Goal: Task Accomplishment & Management: Manage account settings

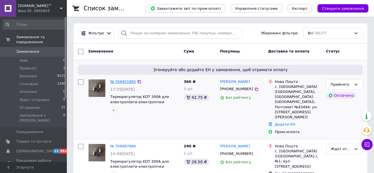
click at [127, 81] on link "№ 356921865" at bounding box center [123, 81] width 26 height 4
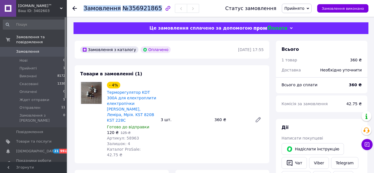
drag, startPoint x: 84, startPoint y: 11, endPoint x: 152, endPoint y: 12, distance: 67.9
click at [152, 12] on h1 "Замовлення №356921865" at bounding box center [122, 8] width 78 height 7
drag, startPoint x: 152, startPoint y: 12, endPoint x: 148, endPoint y: 10, distance: 4.1
copy h1 "Замовлення №356921865"
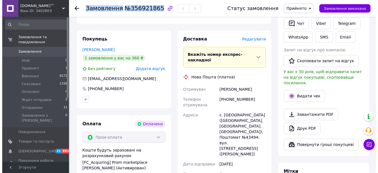
scroll to position [83, 0]
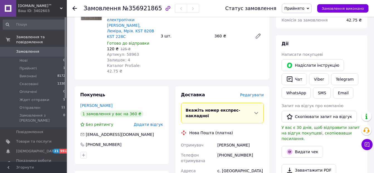
click at [255, 92] on span "Редагувати" at bounding box center [252, 94] width 24 height 4
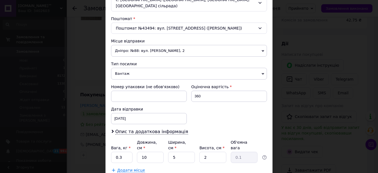
scroll to position [195, 0]
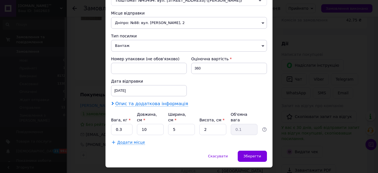
click at [143, 101] on span "Опис та додаткова інформація" at bounding box center [151, 104] width 73 height 6
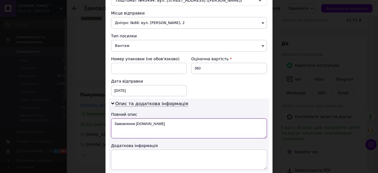
drag, startPoint x: 115, startPoint y: 117, endPoint x: 200, endPoint y: 119, distance: 84.4
click at [200, 119] on textarea "Замовлення [DOMAIN_NAME]" at bounding box center [189, 128] width 156 height 20
paste textarea "№356921865"
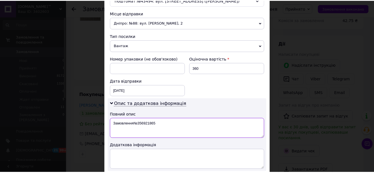
scroll to position [259, 0]
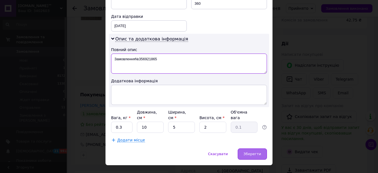
type textarea "Замовлення№356921865"
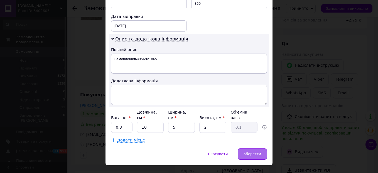
click at [259, 151] on span "Зберегти" at bounding box center [253, 153] width 18 height 4
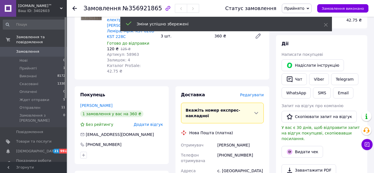
scroll to position [223, 0]
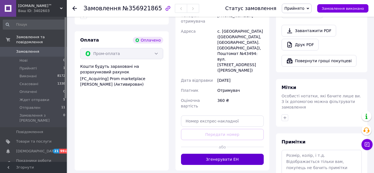
click at [244, 153] on button "Згенерувати ЕН" at bounding box center [222, 158] width 83 height 11
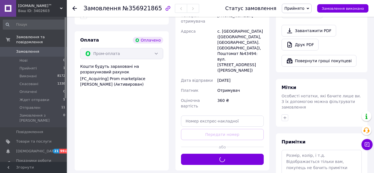
scroll to position [56, 0]
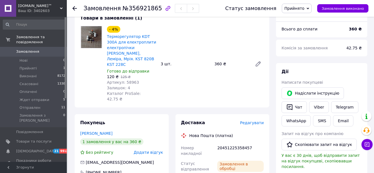
click at [296, 8] on span "Прийнято" at bounding box center [294, 8] width 20 height 4
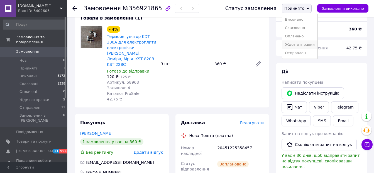
click at [307, 44] on li "Ждет отправки" at bounding box center [299, 44] width 35 height 8
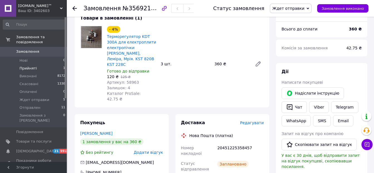
click at [30, 66] on span "Прийняті" at bounding box center [27, 68] width 17 height 5
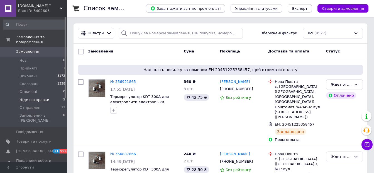
click at [32, 97] on span "Ждет отправки" at bounding box center [34, 99] width 30 height 5
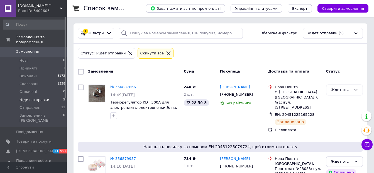
click at [166, 53] on icon at bounding box center [168, 53] width 4 height 4
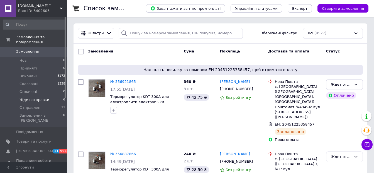
click at [28, 97] on span "Ждет отправки" at bounding box center [34, 99] width 30 height 5
